Goal: Task Accomplishment & Management: Use online tool/utility

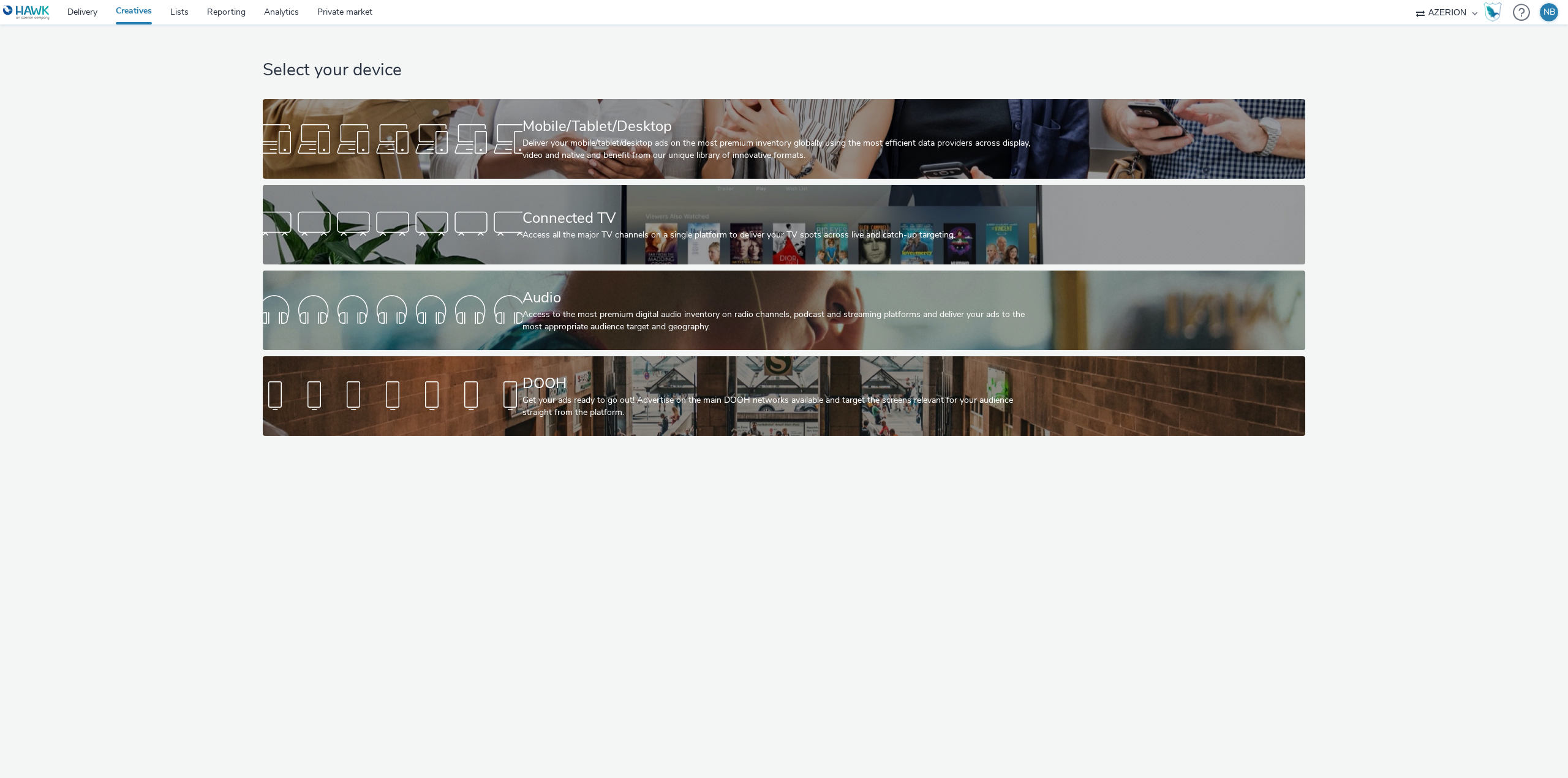
click at [130, 13] on link "Creatives" at bounding box center [133, 12] width 55 height 24
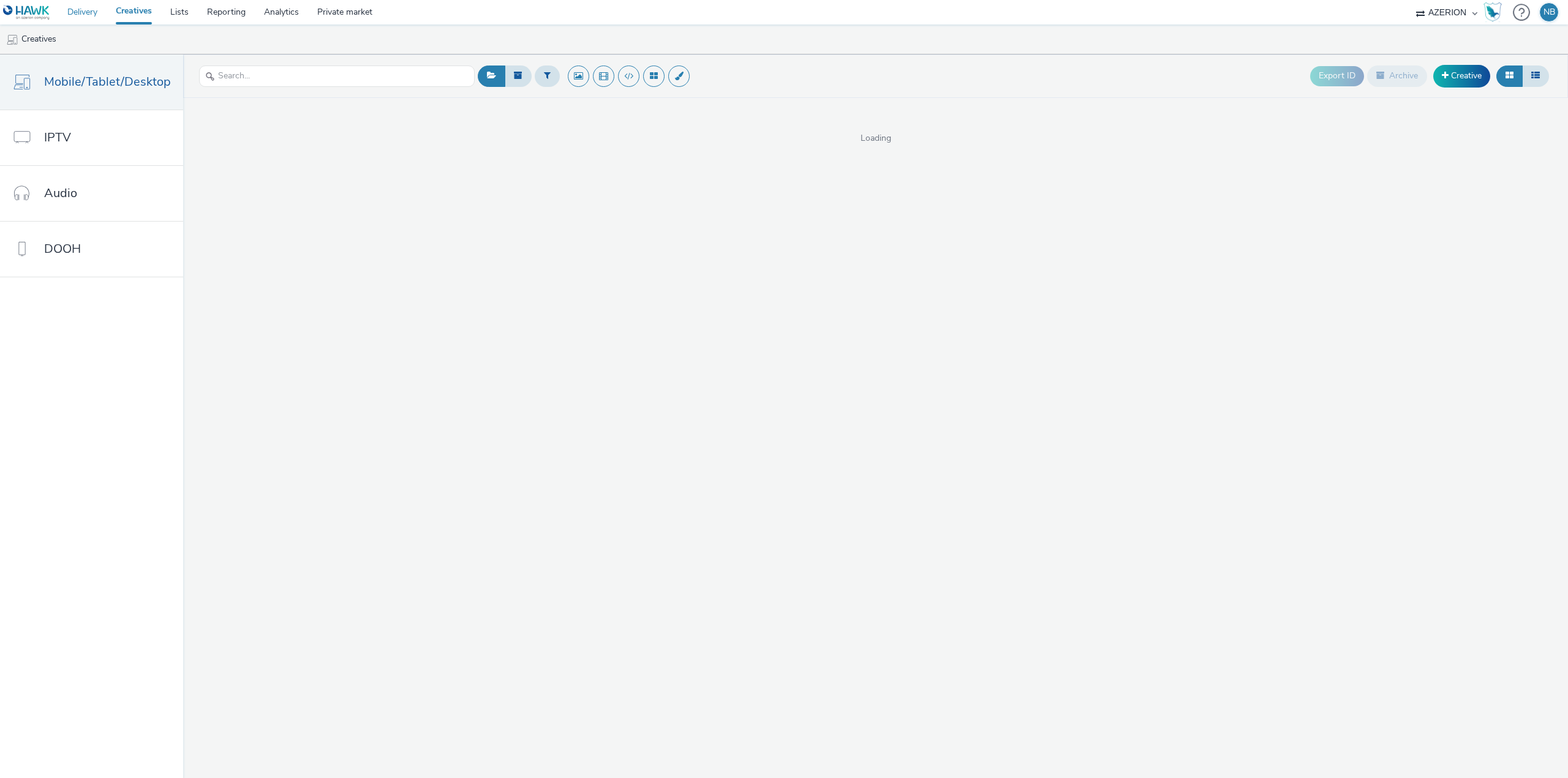
click at [86, 18] on link "Delivery" at bounding box center [82, 12] width 48 height 24
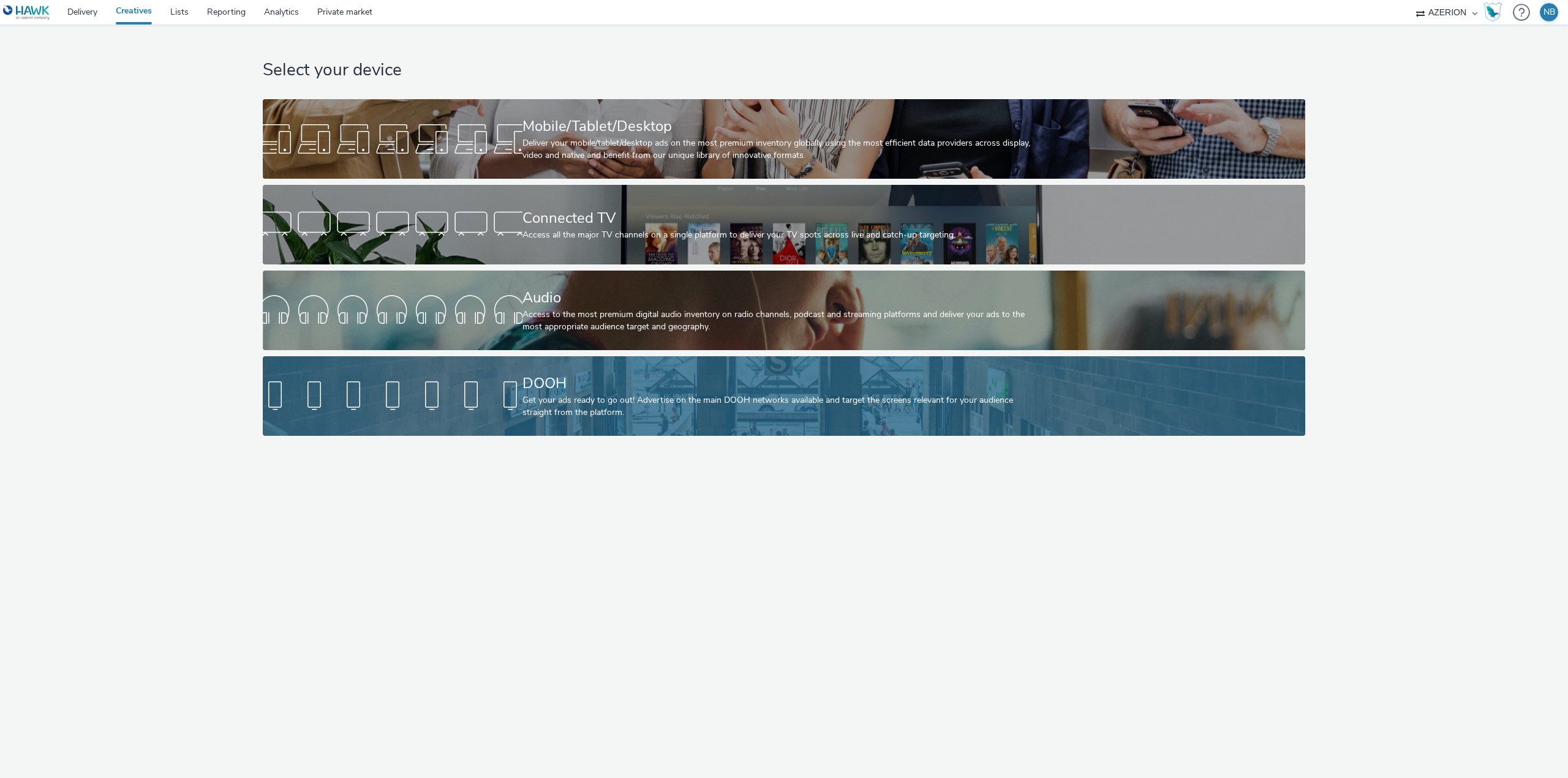
click at [617, 373] on div "DOOH" at bounding box center [782, 383] width 519 height 21
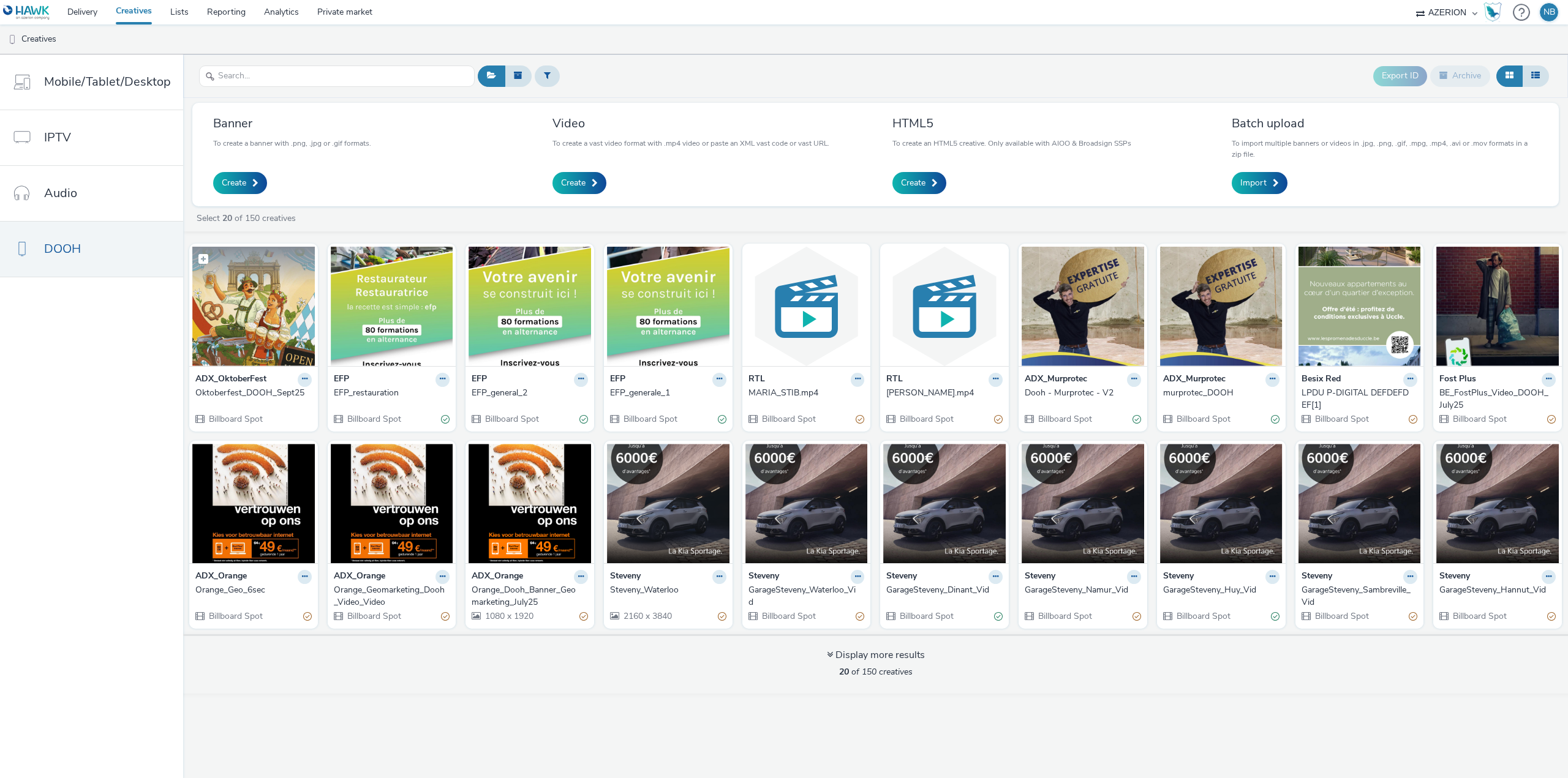
click at [257, 314] on img at bounding box center [253, 306] width 122 height 120
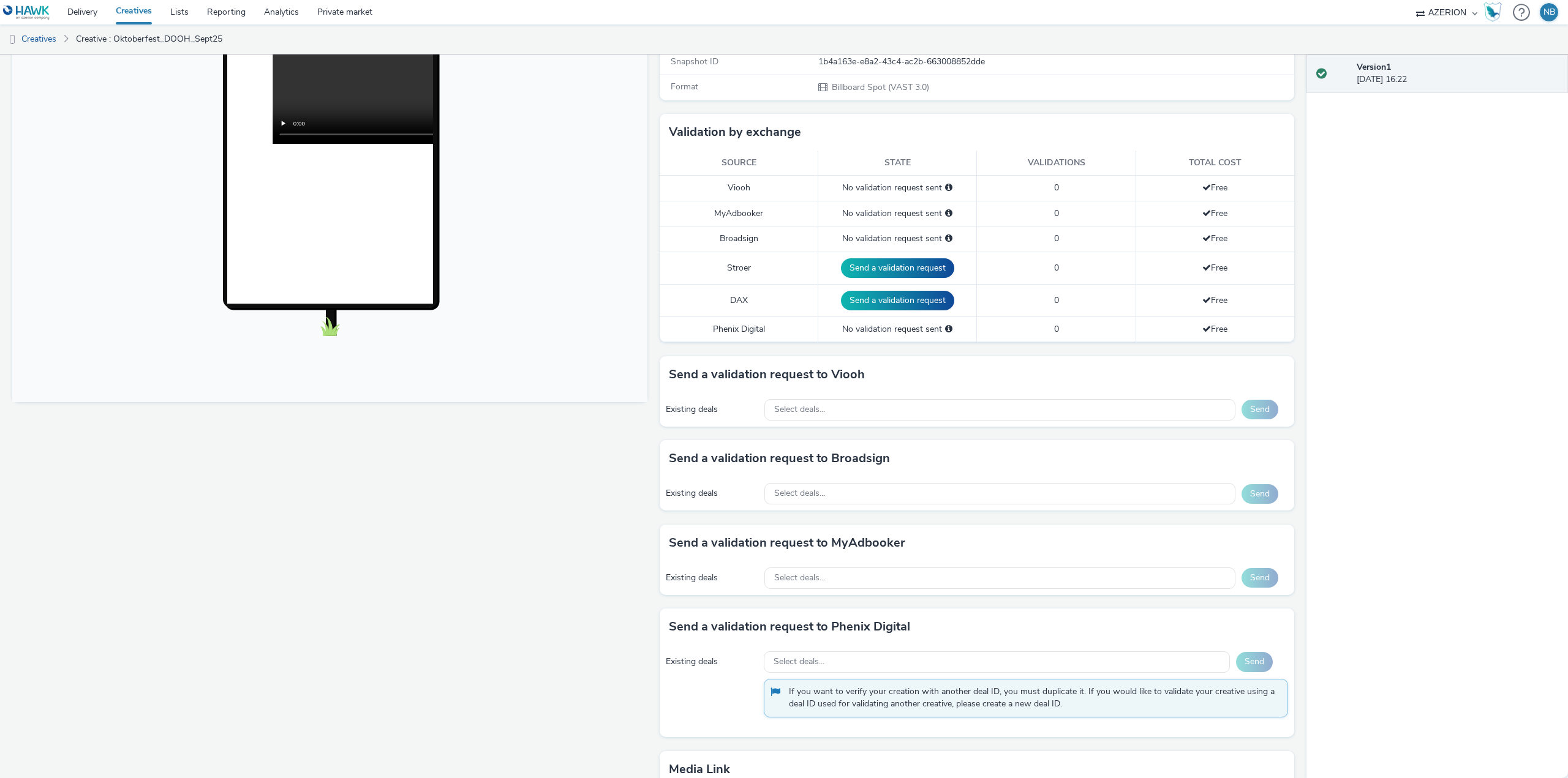
scroll to position [400, 0]
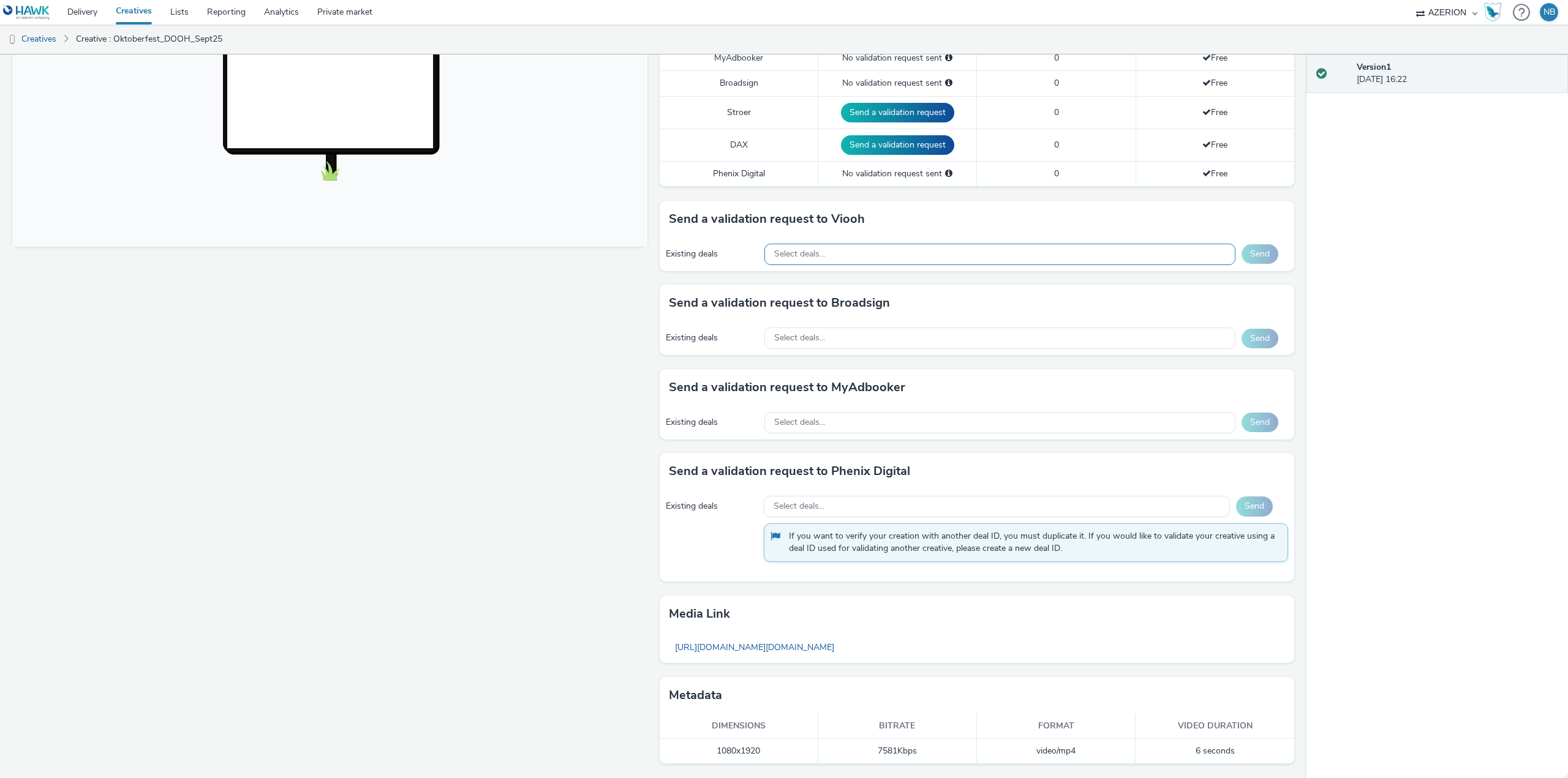
click at [805, 254] on span "Select deals..." at bounding box center [800, 254] width 51 height 11
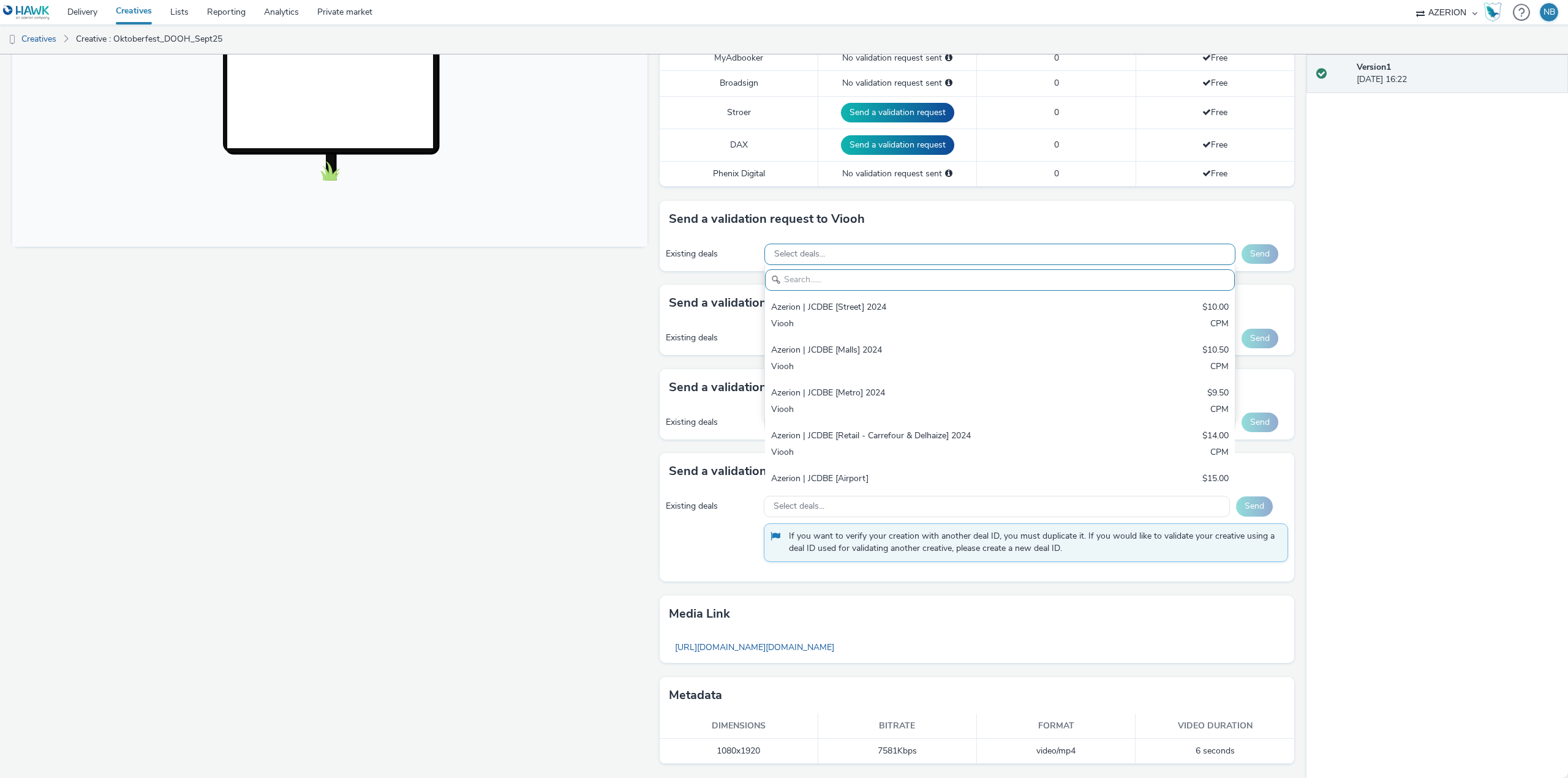
click at [791, 256] on span "Select deals..." at bounding box center [800, 254] width 51 height 11
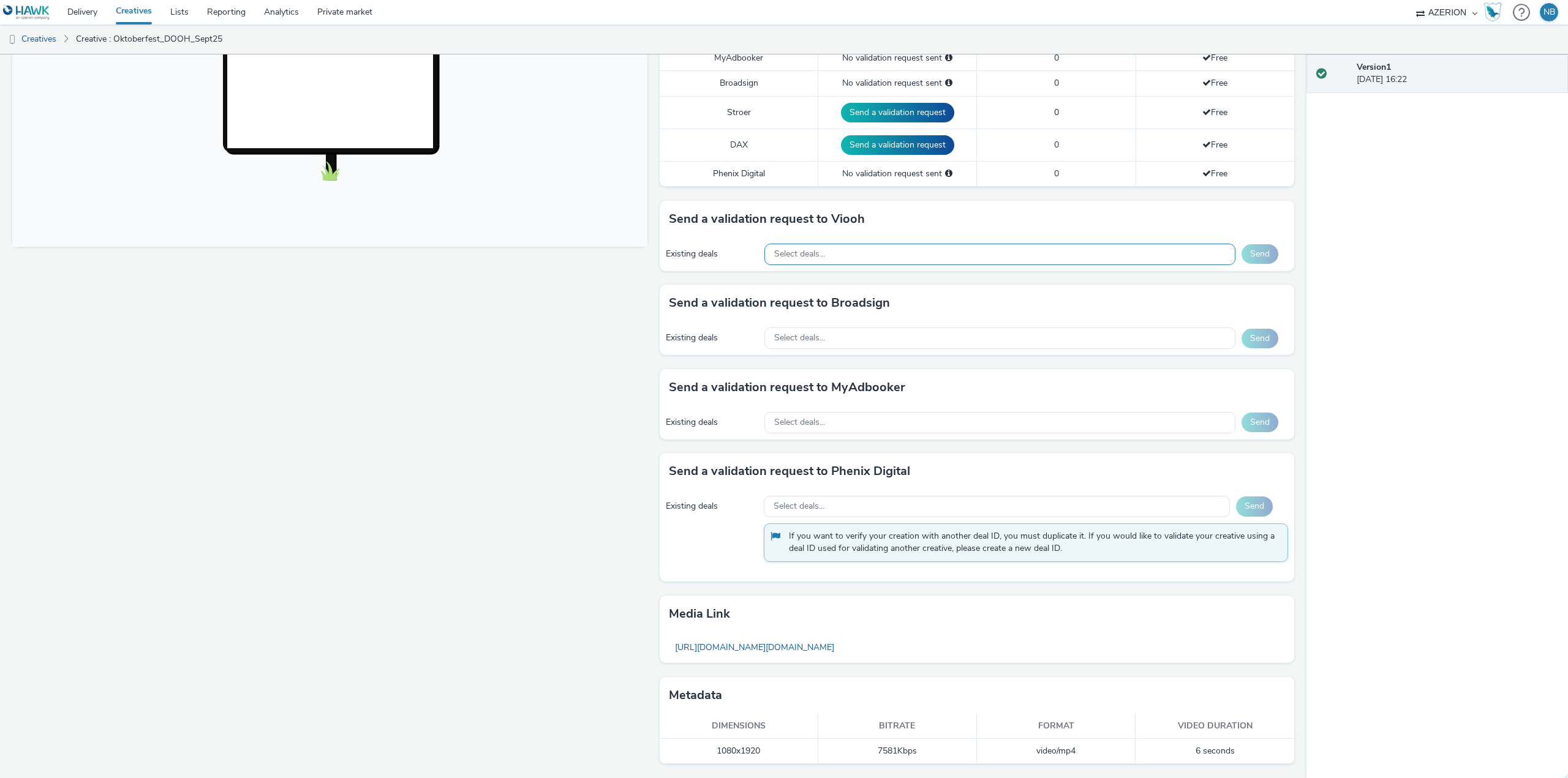
click at [790, 259] on span "Select deals..." at bounding box center [800, 254] width 51 height 11
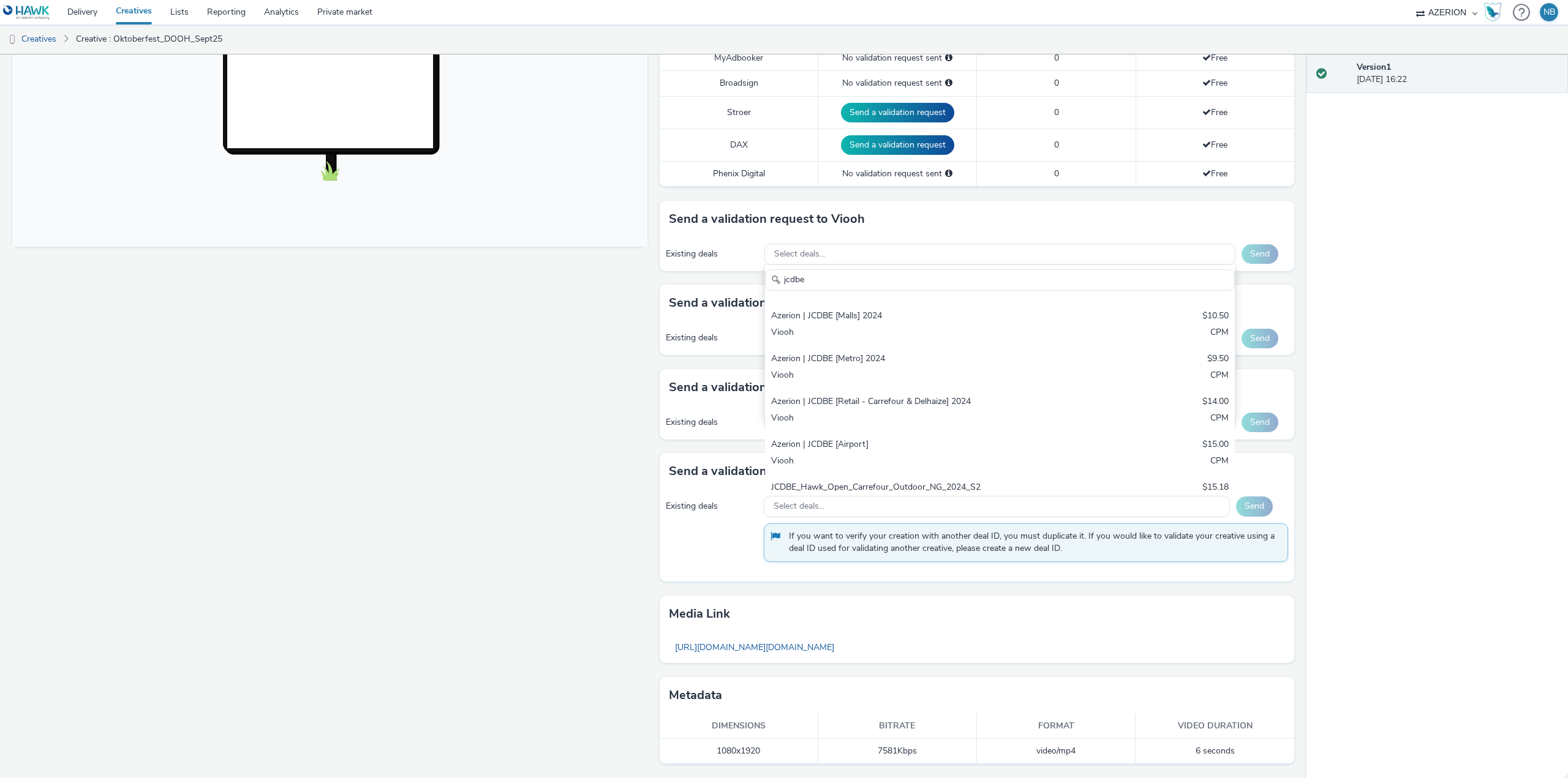
scroll to position [31, 0]
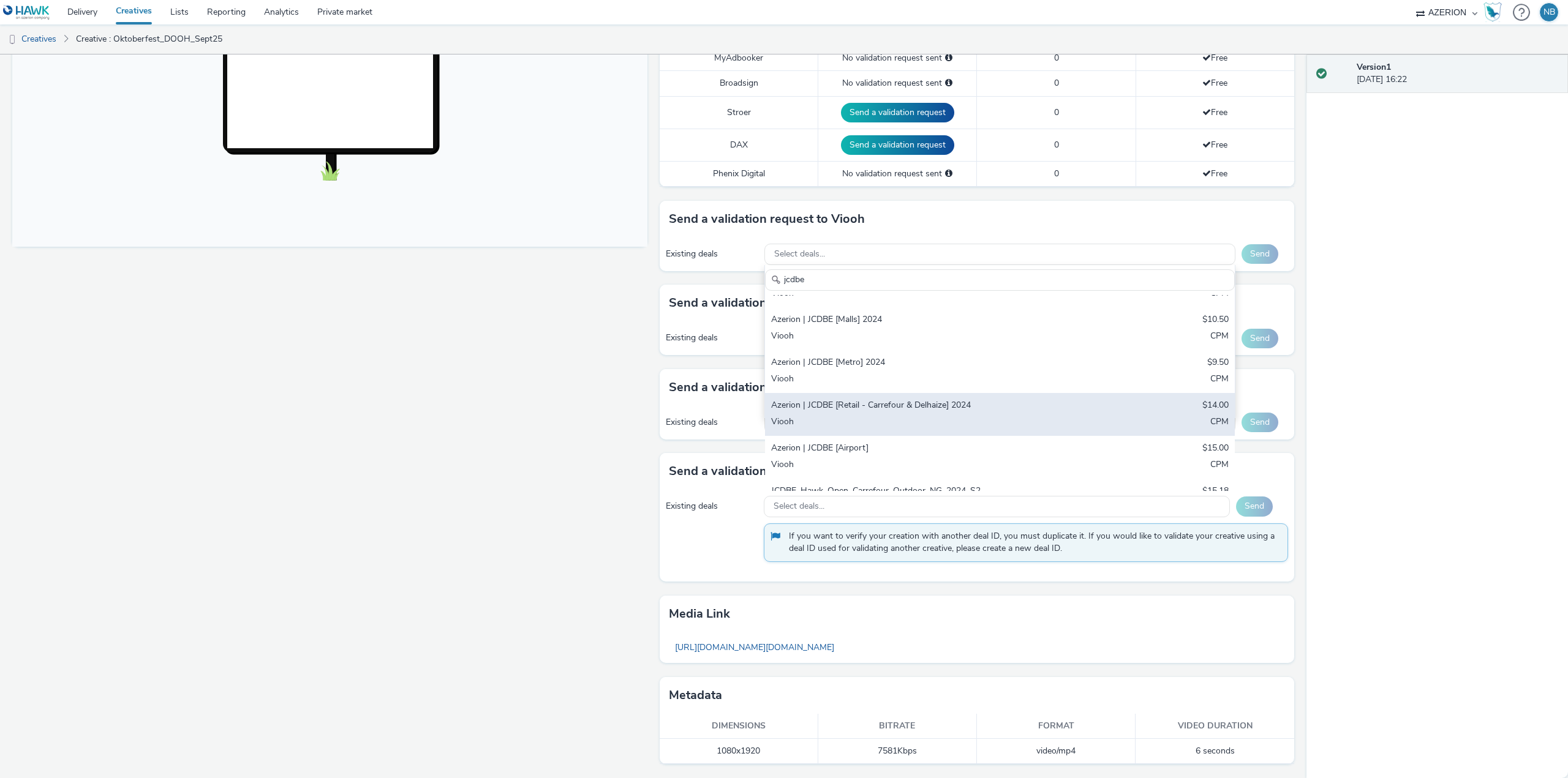
type input "jcdbe"
click at [944, 411] on div "Azerion | JCDBE [Retail - Carrefour & Delhaize] 2024" at bounding box center [923, 406] width 303 height 14
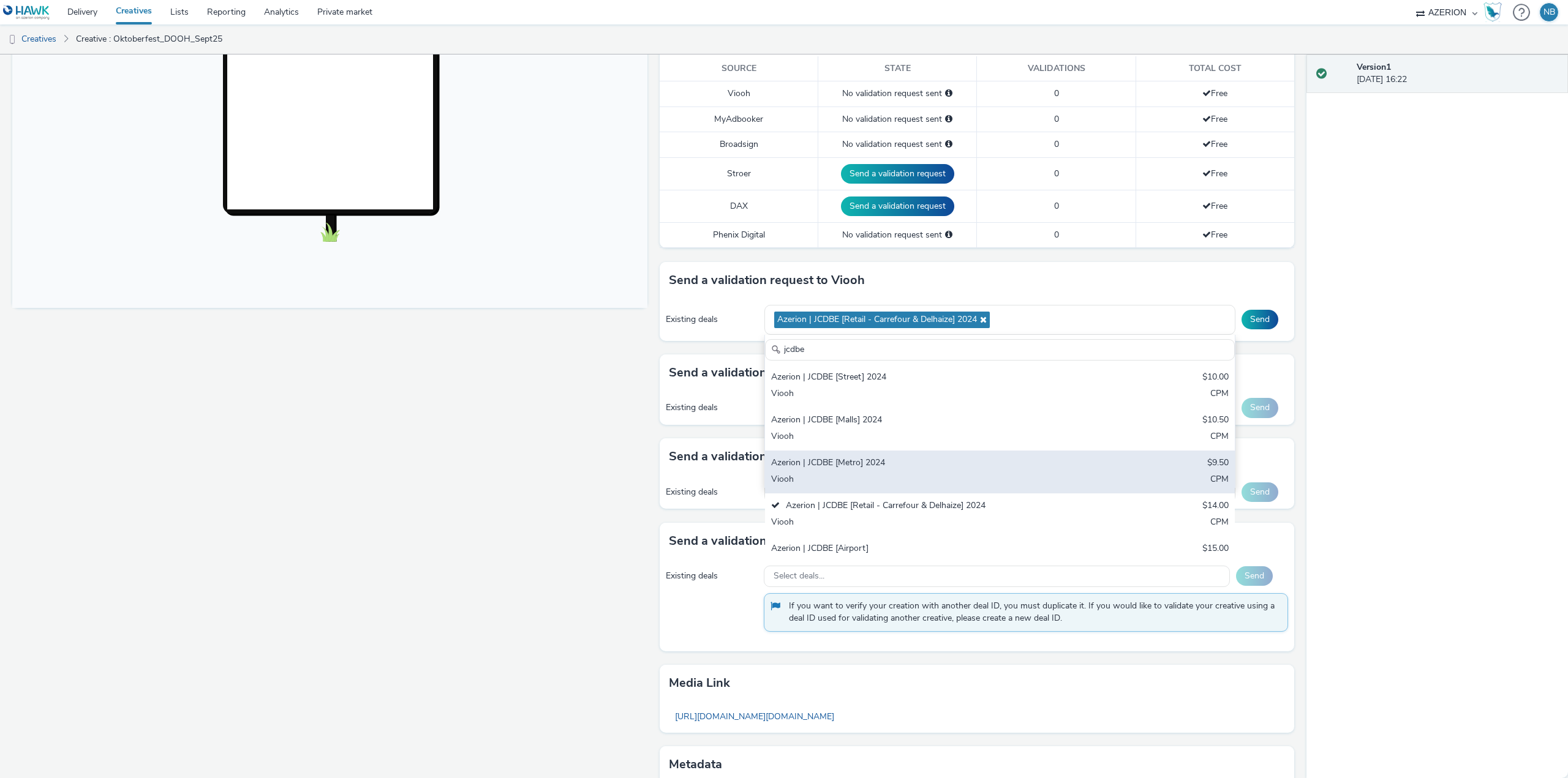
scroll to position [400, 0]
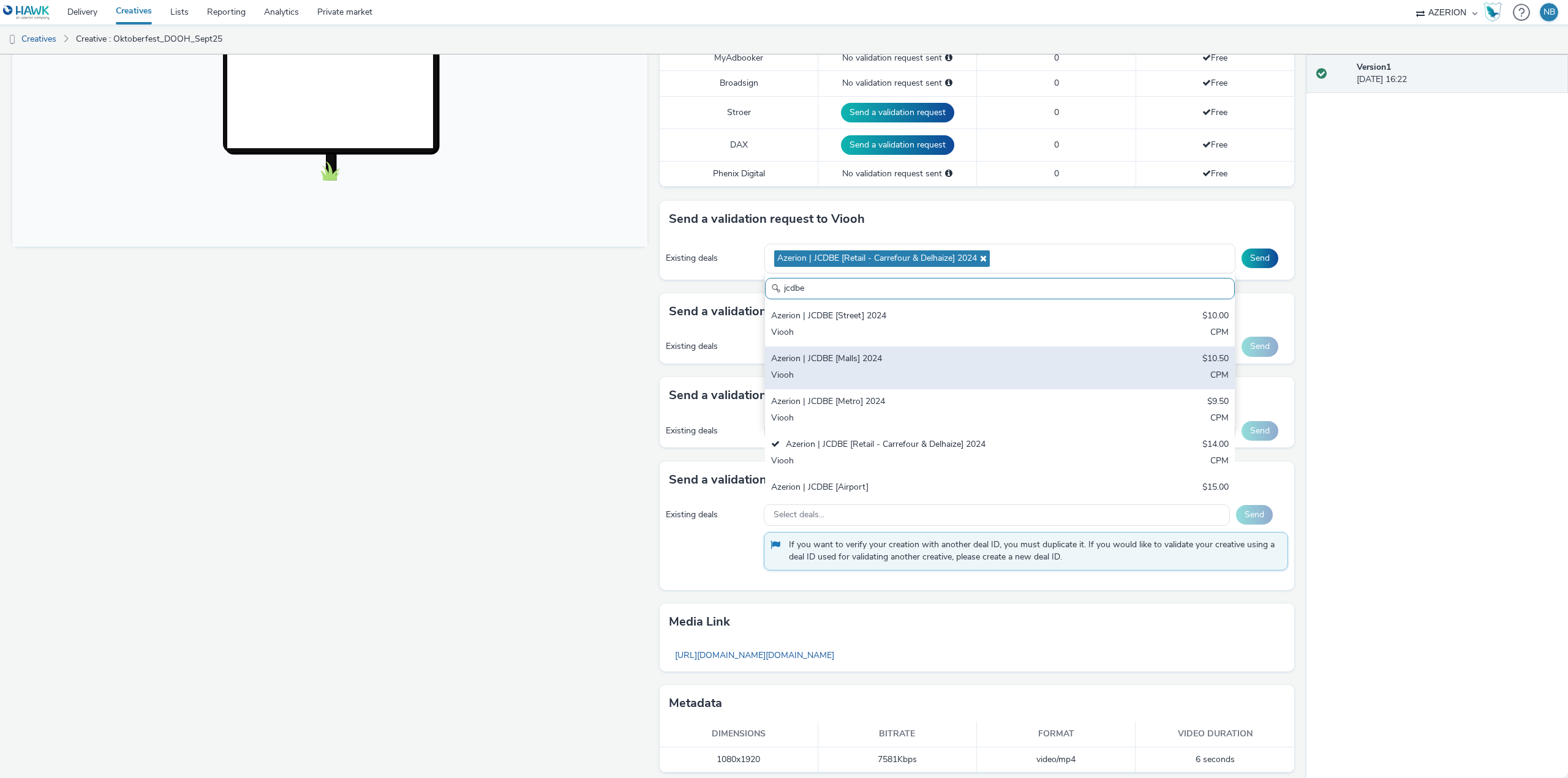
click at [834, 378] on div "Viooh" at bounding box center [923, 376] width 303 height 14
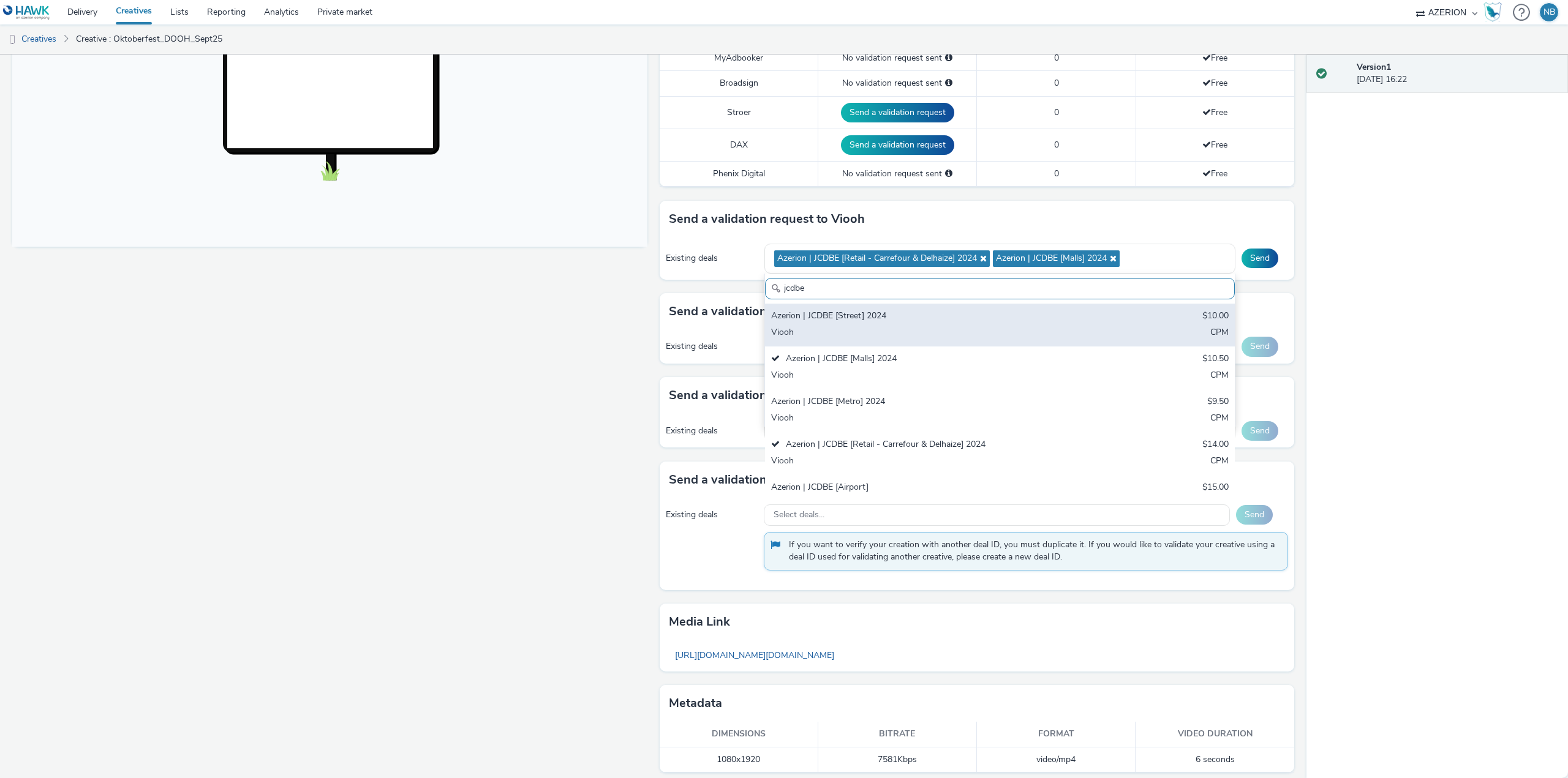
click at [841, 326] on div "Azerion | JCDBE [Street] 2024 $10.00 Viooh CPM" at bounding box center [1000, 325] width 470 height 43
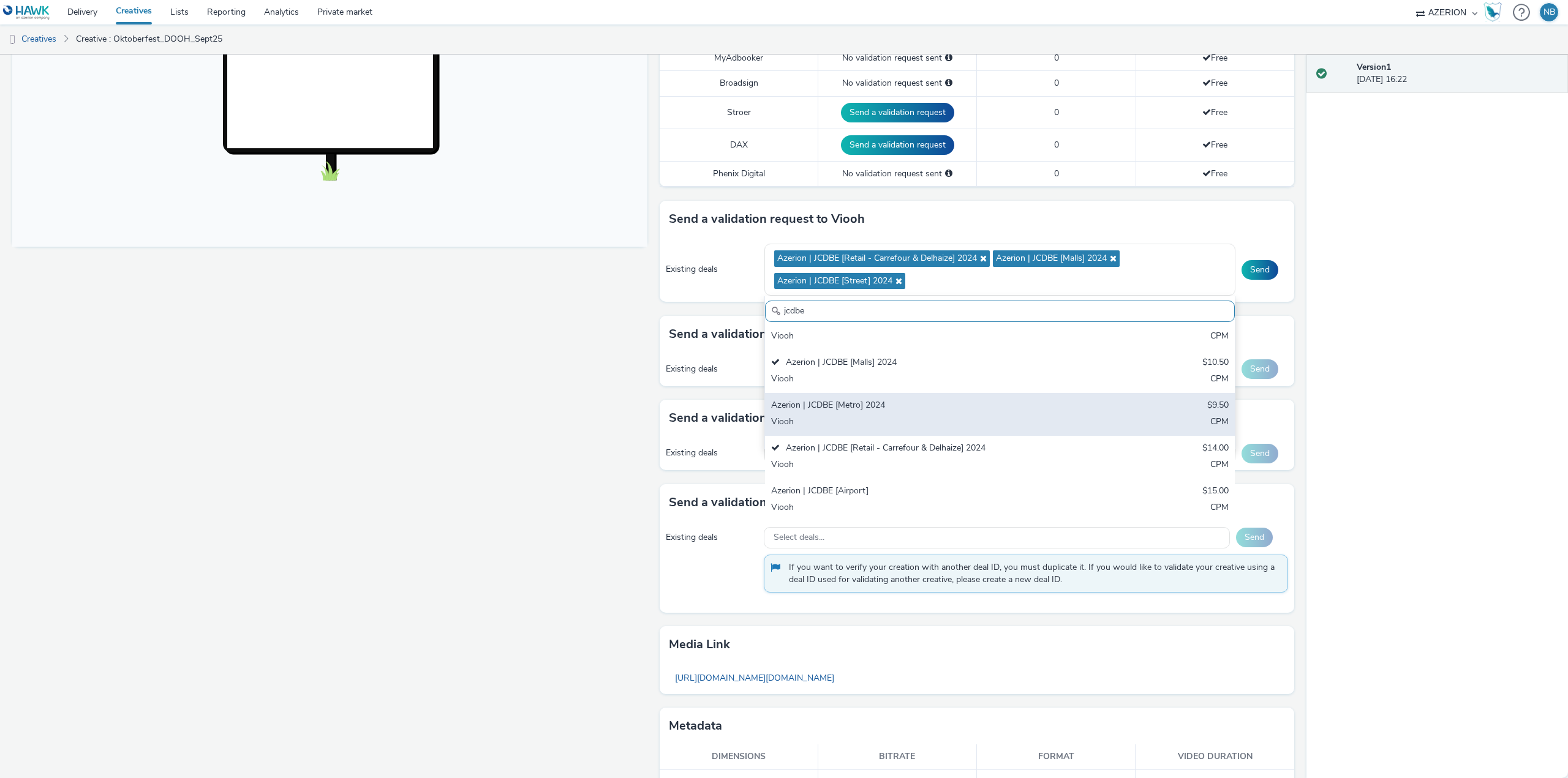
scroll to position [0, 0]
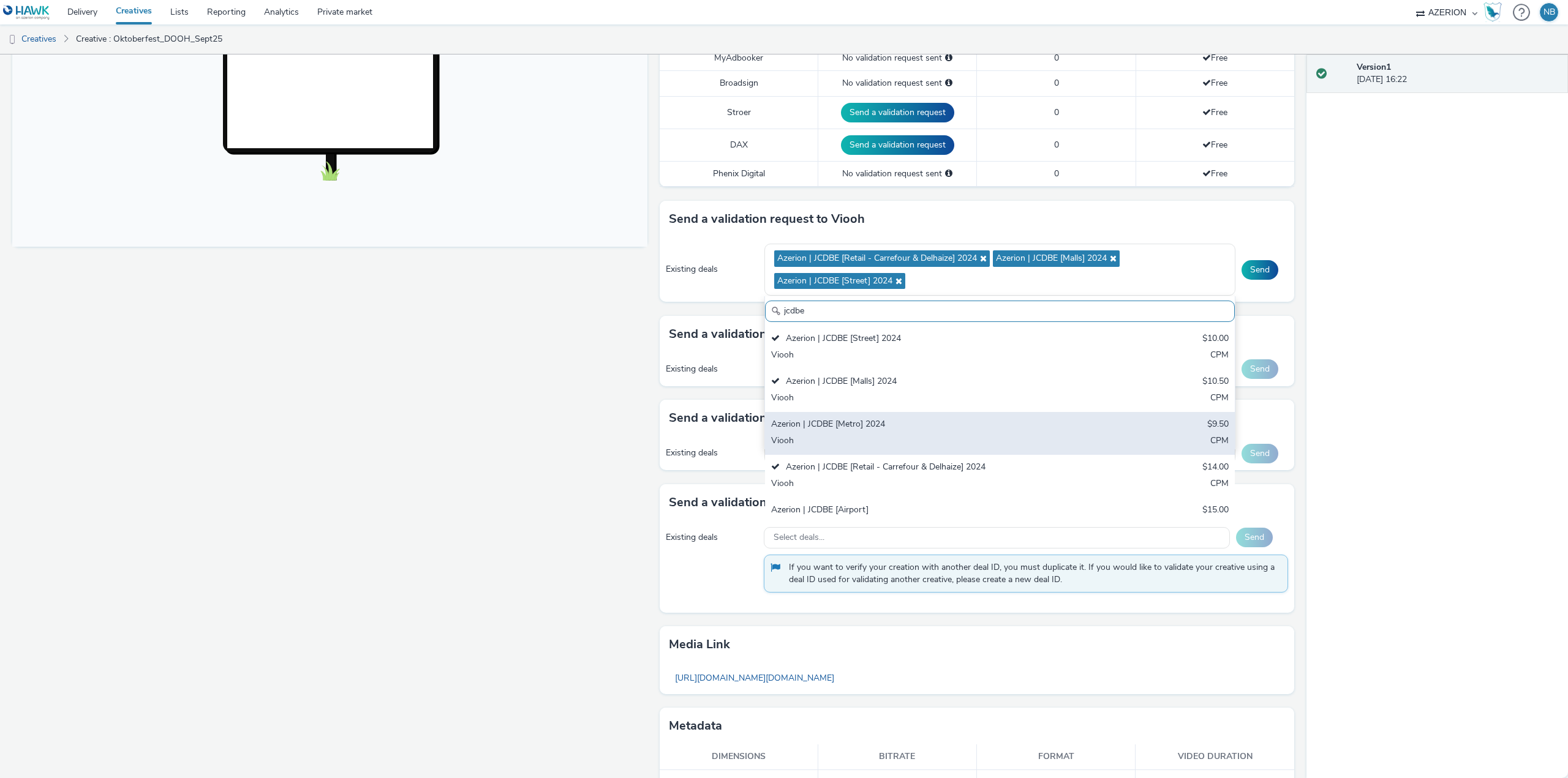
click at [862, 425] on div "Azerion | JCDBE [Metro] 2024" at bounding box center [923, 425] width 303 height 14
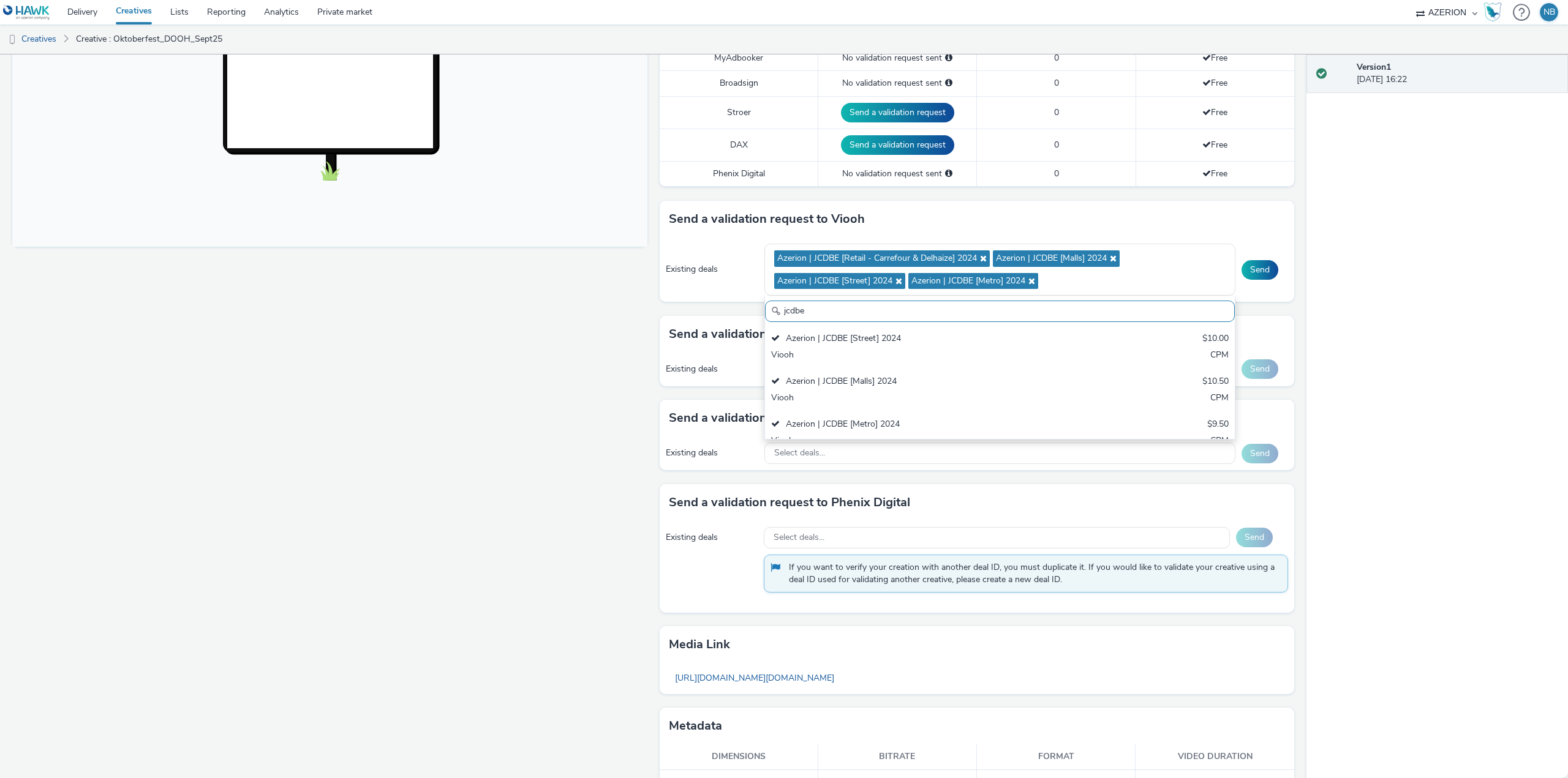
click at [541, 405] on div "Fullscreen" at bounding box center [333, 276] width 641 height 1064
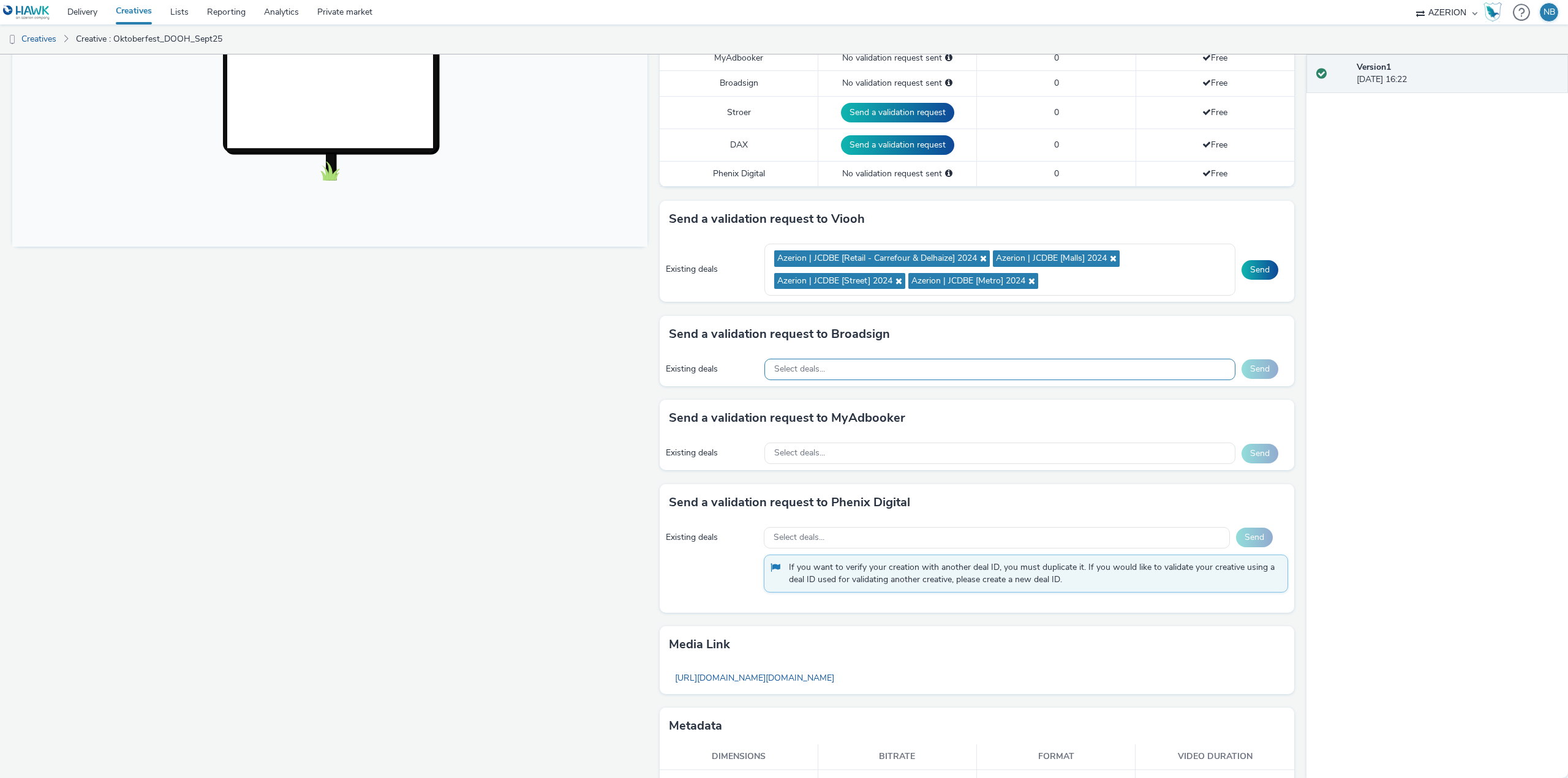
click at [807, 366] on span "Select deals..." at bounding box center [800, 370] width 51 height 11
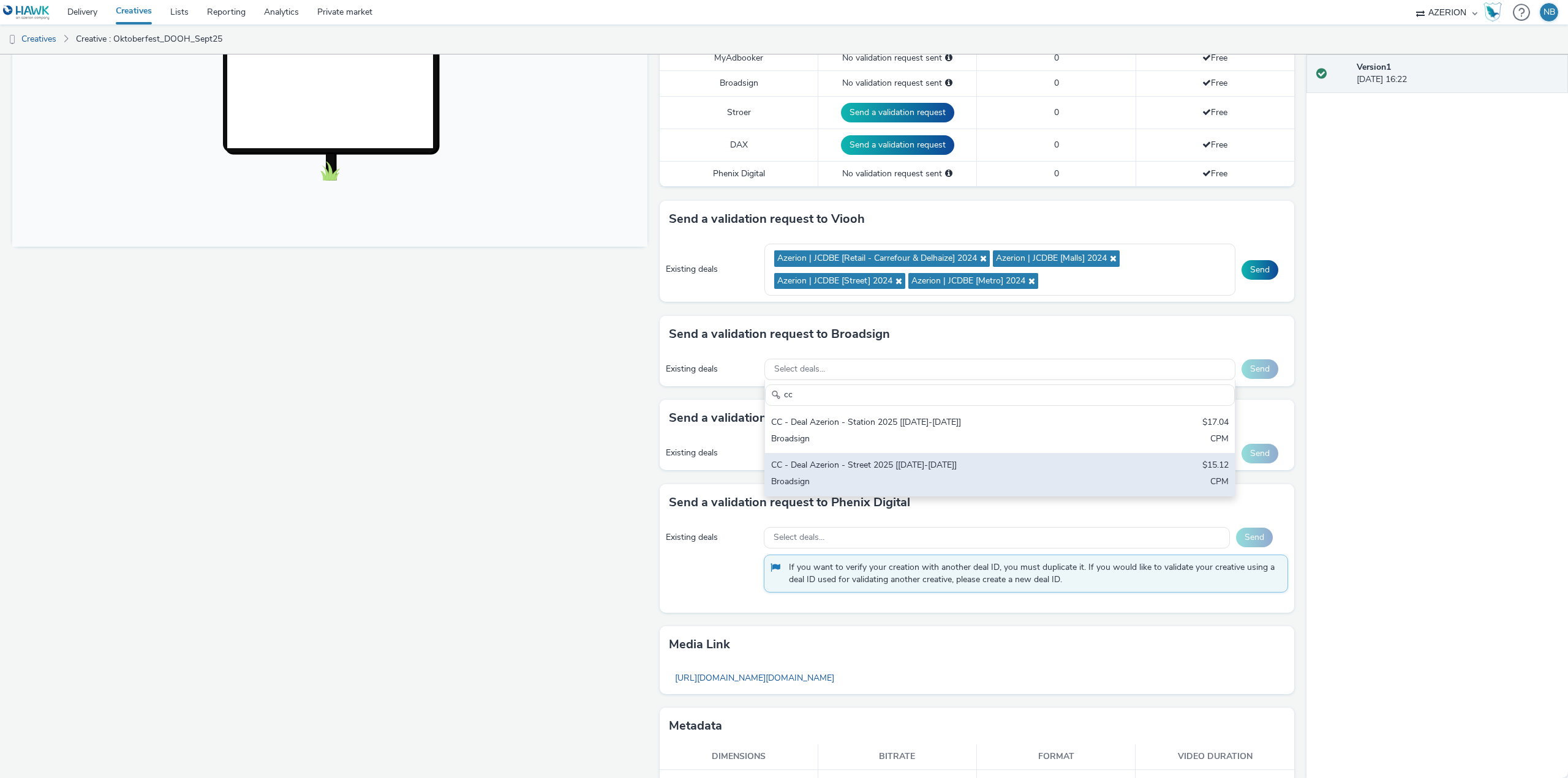
type input "cc"
click at [790, 462] on div "CC - Deal Azerion - Street 2025 [[DATE]-[DATE]]" at bounding box center [923, 466] width 303 height 14
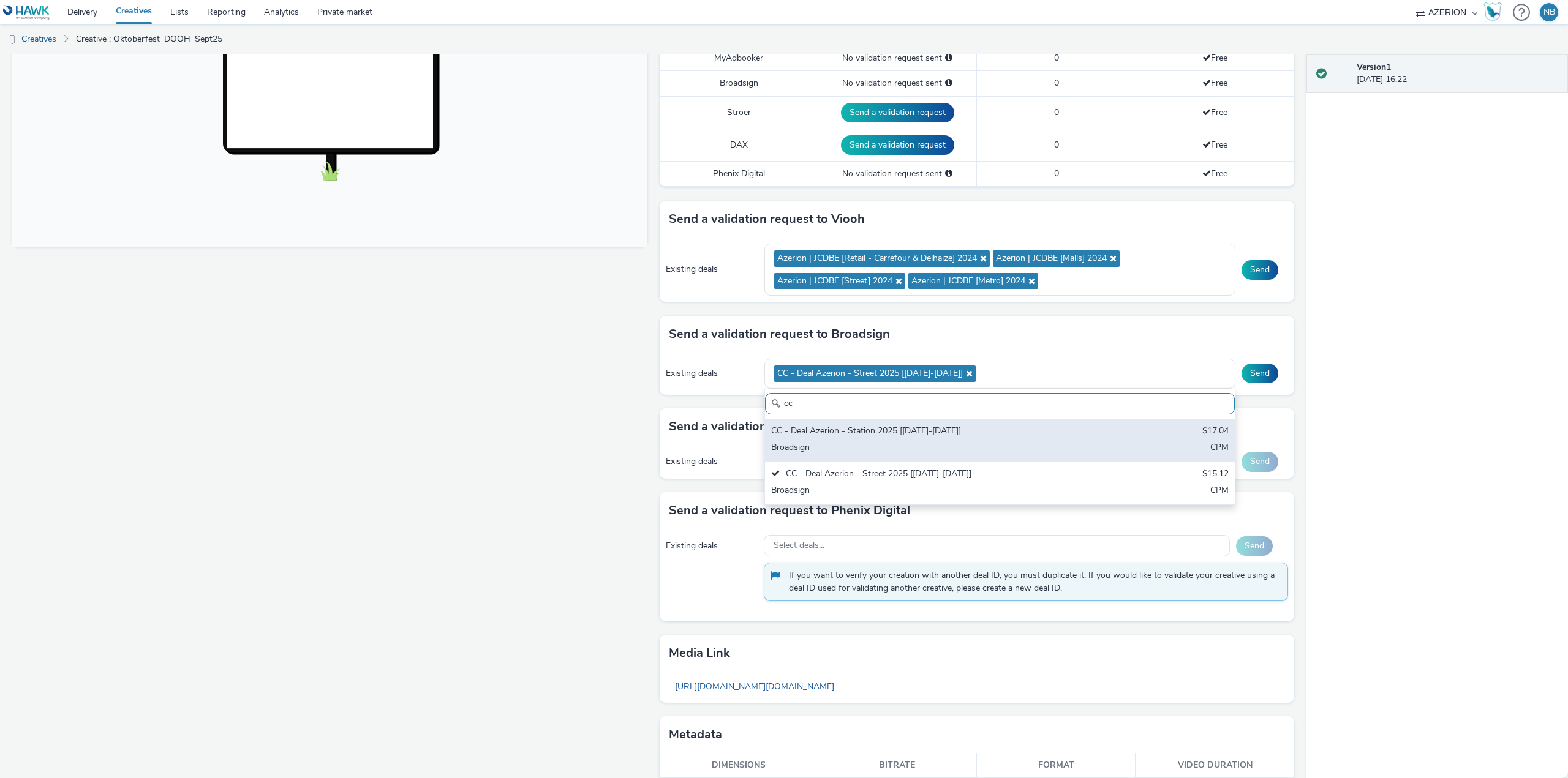
click at [861, 428] on div "CC - Deal Azerion - Station 2025 [[DATE]-[DATE]]" at bounding box center [923, 432] width 303 height 14
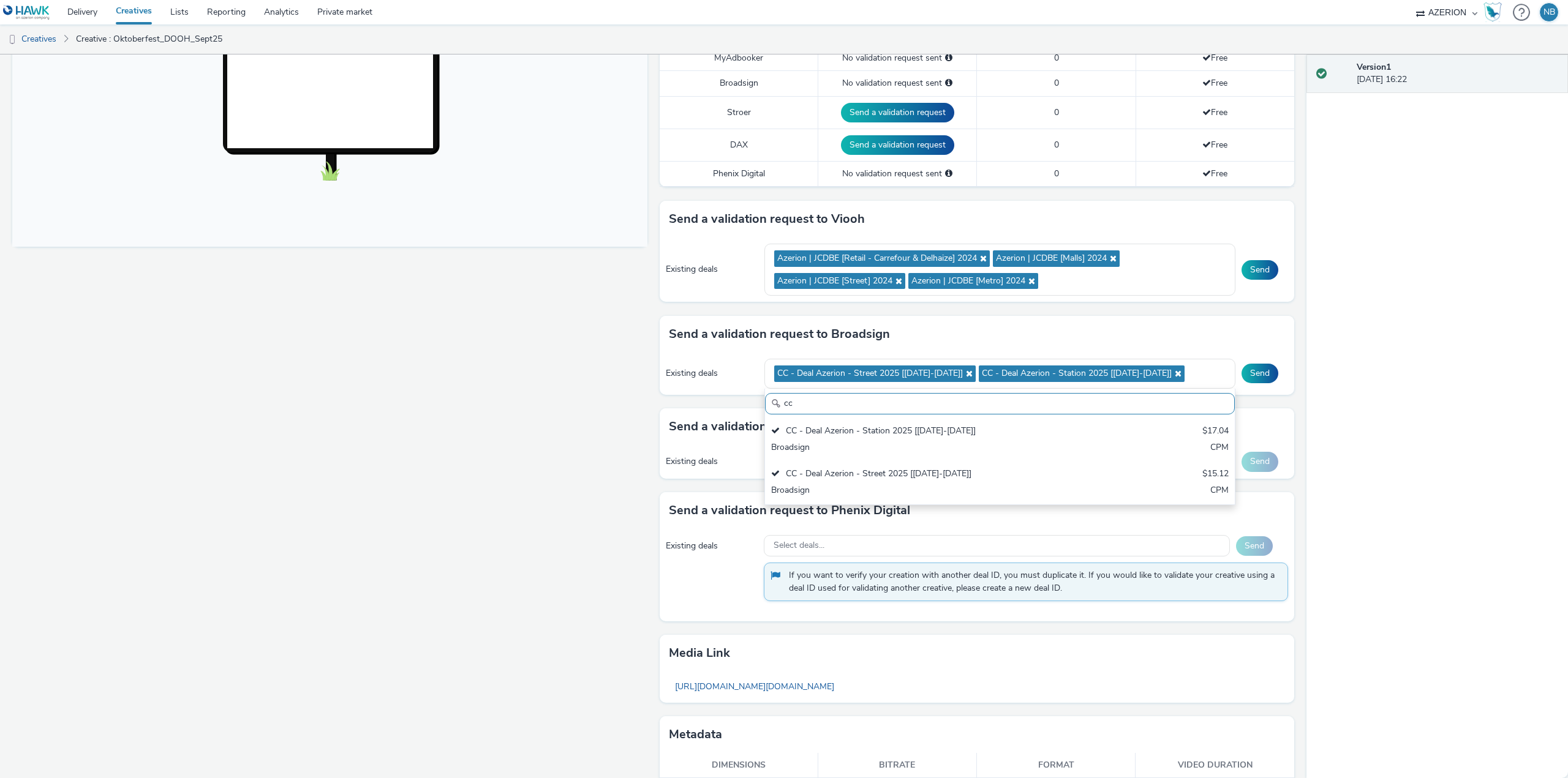
click at [398, 479] on div "Fullscreen" at bounding box center [333, 281] width 641 height 1073
click at [1247, 266] on button "Send" at bounding box center [1260, 269] width 37 height 19
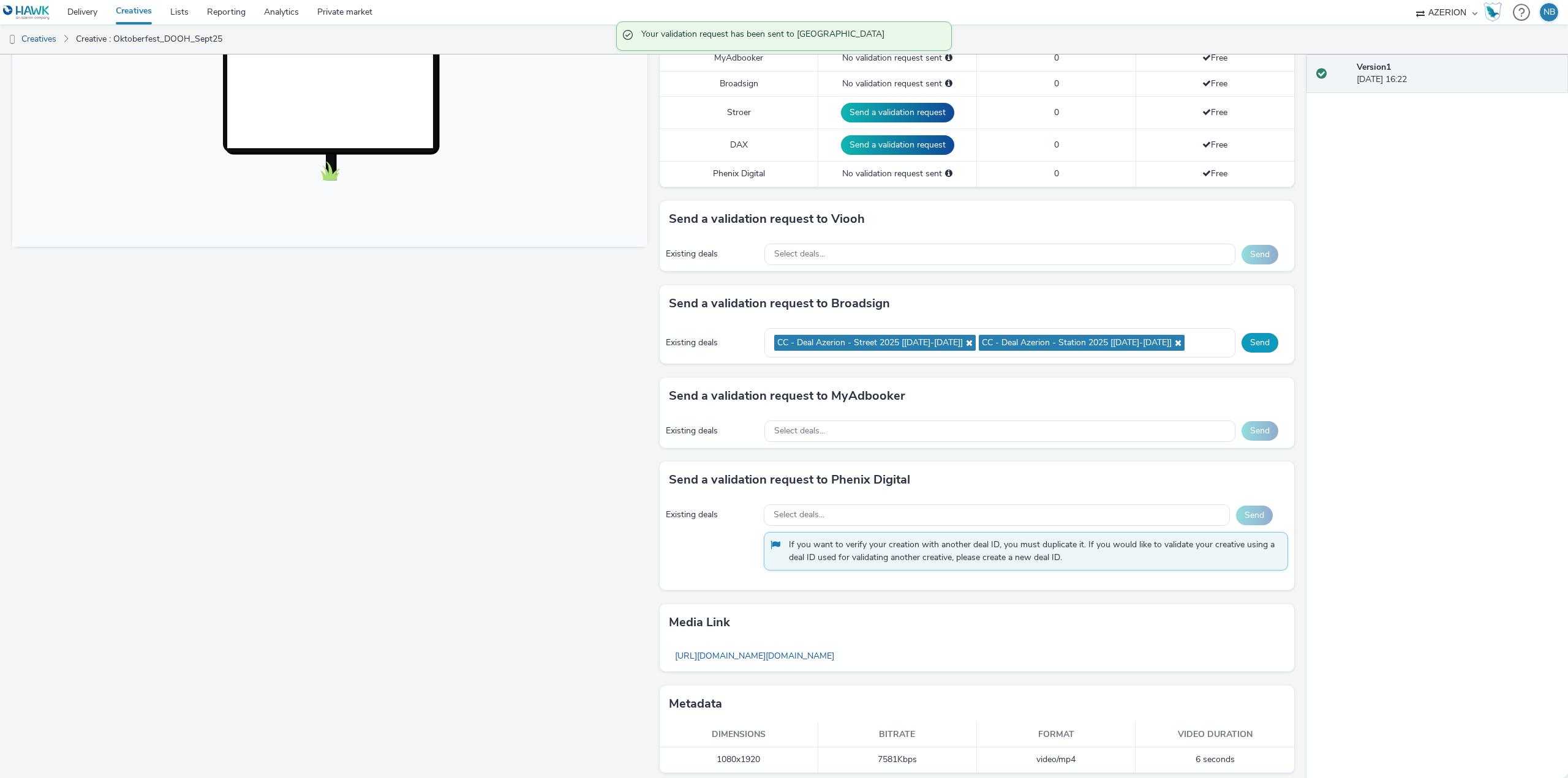
click at [1253, 348] on button "Send" at bounding box center [1260, 343] width 37 height 19
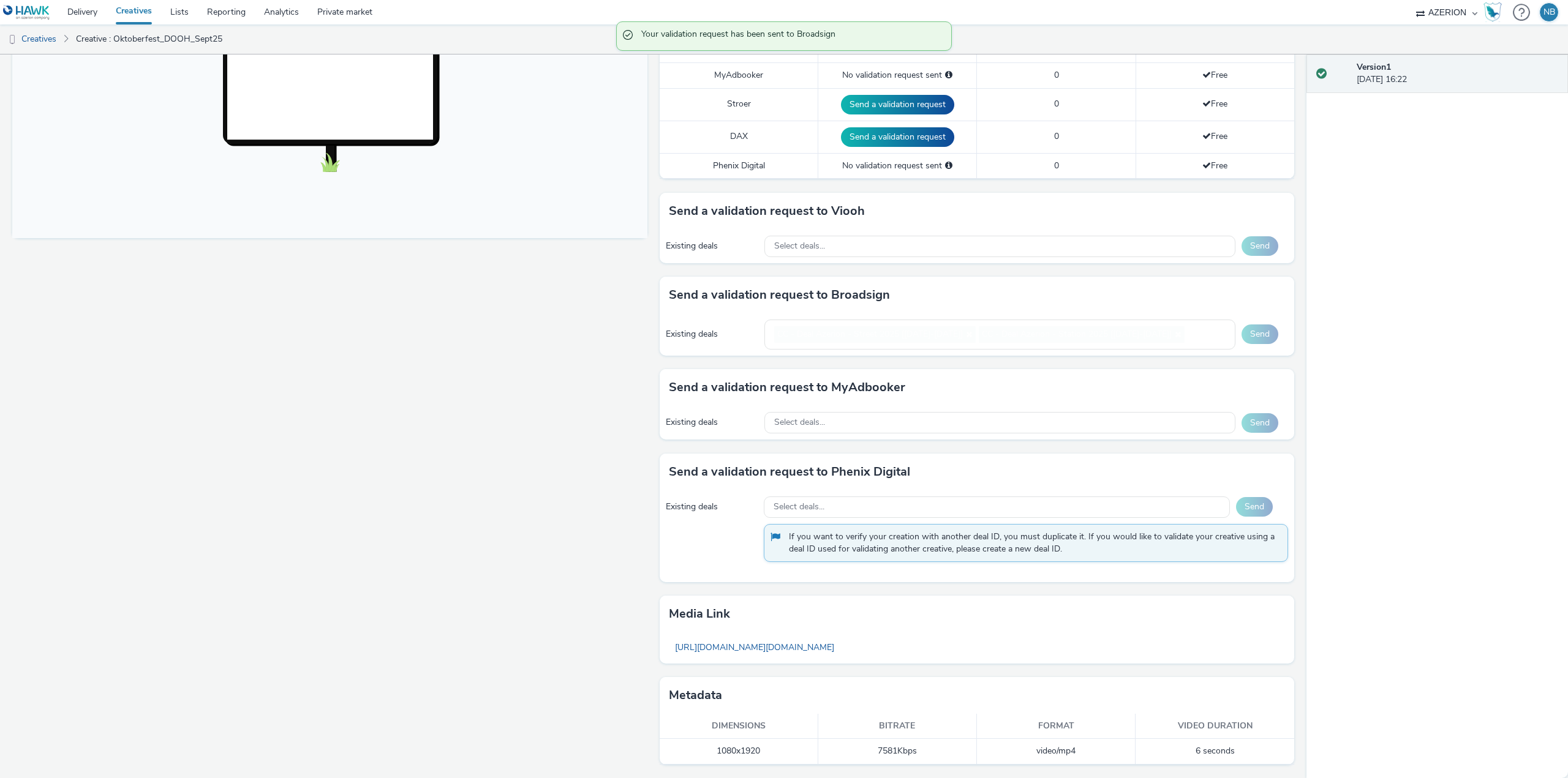
scroll to position [401, 0]
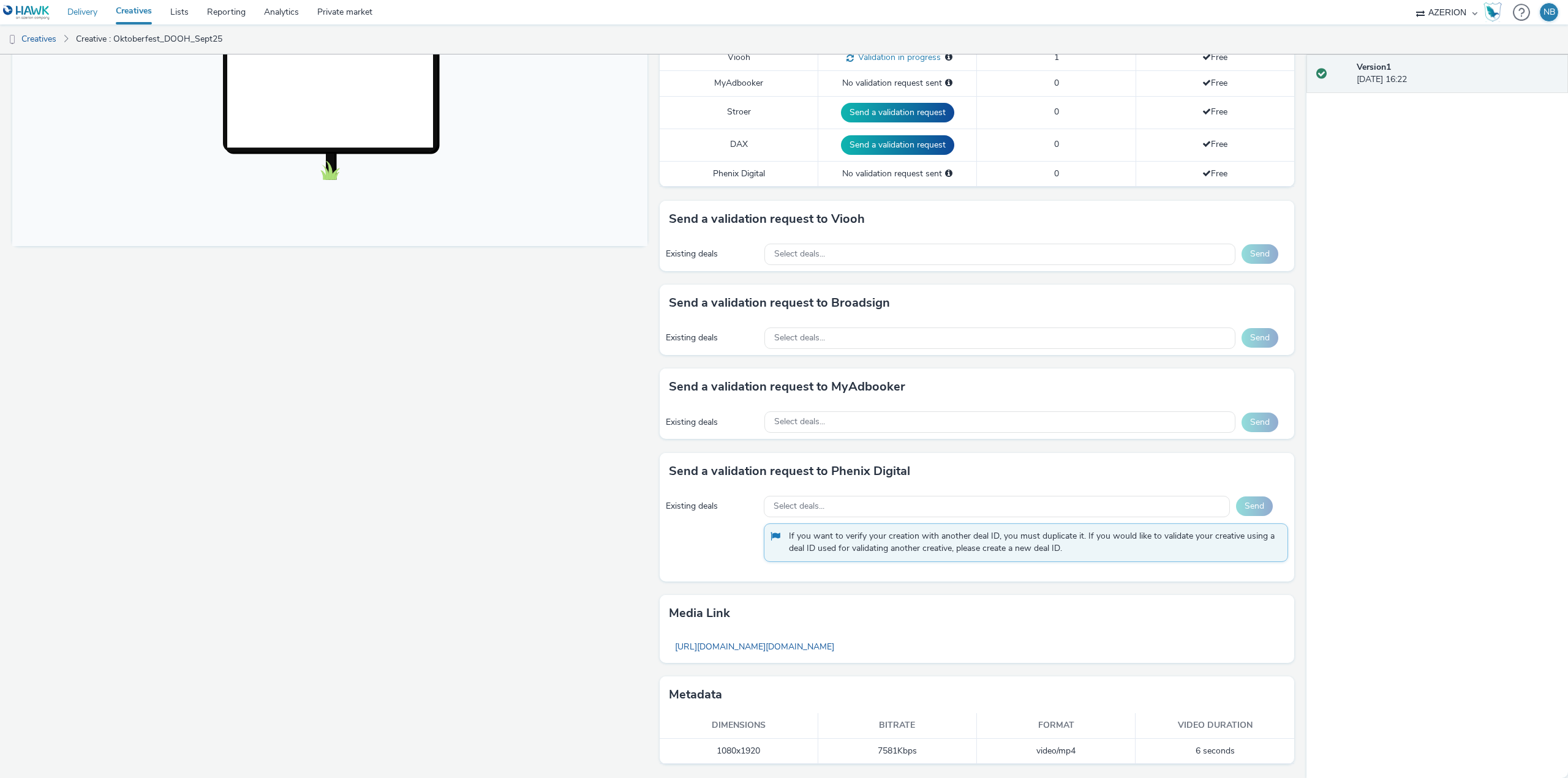
click at [83, 12] on link "Delivery" at bounding box center [82, 12] width 48 height 24
